Goal: Transaction & Acquisition: Book appointment/travel/reservation

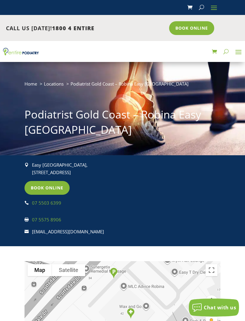
scroll to position [1, 0]
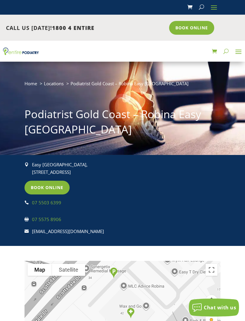
click at [191, 27] on link "Book Online" at bounding box center [191, 28] width 45 height 14
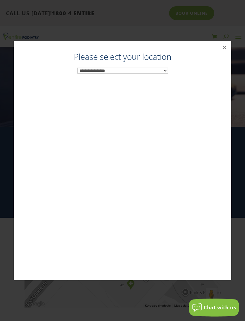
scroll to position [31, 0]
click at [162, 74] on select "**********" at bounding box center [122, 71] width 91 height 6
click at [164, 74] on select "**********" at bounding box center [122, 71] width 91 height 6
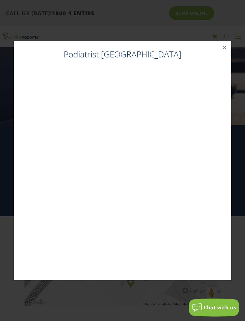
click at [221, 54] on button "×" at bounding box center [224, 47] width 13 height 13
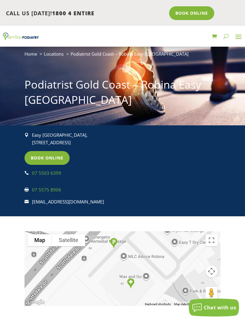
click at [191, 13] on link "Book Online" at bounding box center [191, 13] width 45 height 14
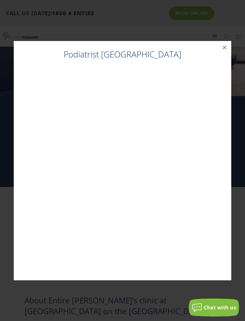
scroll to position [60, 0]
click at [225, 54] on button "×" at bounding box center [224, 47] width 13 height 13
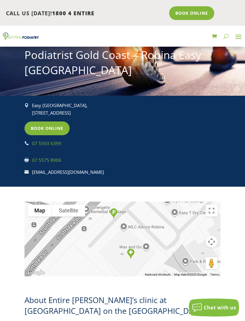
click at [50, 126] on link "Book Online" at bounding box center [47, 128] width 45 height 14
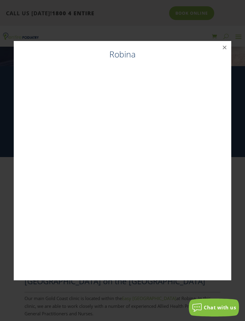
scroll to position [86, 0]
click at [229, 218] on div "Robina ×" at bounding box center [122, 160] width 217 height 239
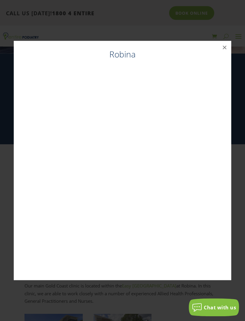
scroll to position [103, 0]
click at [226, 54] on button "×" at bounding box center [224, 47] width 13 height 13
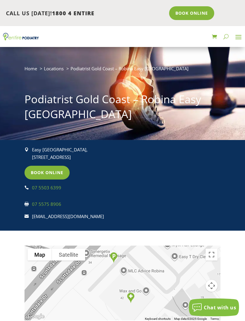
scroll to position [0, 0]
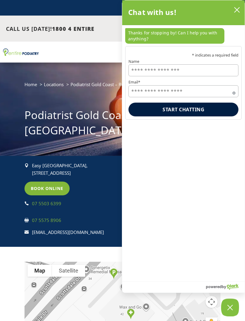
click at [47, 186] on link "Book Online" at bounding box center [47, 189] width 45 height 14
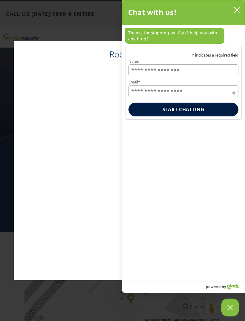
scroll to position [15, 0]
click at [237, 10] on icon "close chatbox" at bounding box center [237, 9] width 5 height 5
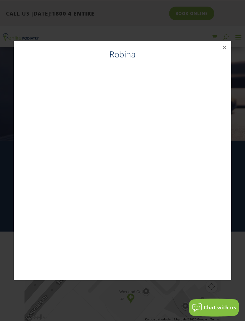
click at [226, 45] on button "×" at bounding box center [224, 47] width 13 height 13
